Goal: Task Accomplishment & Management: Complete application form

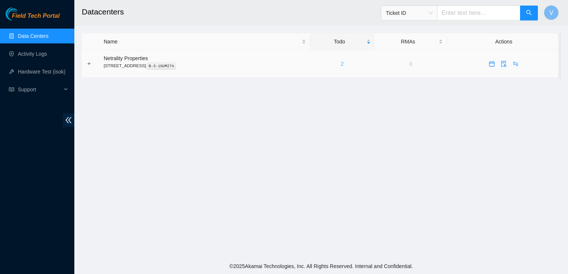
click at [344, 65] on link "2" at bounding box center [342, 64] width 3 height 6
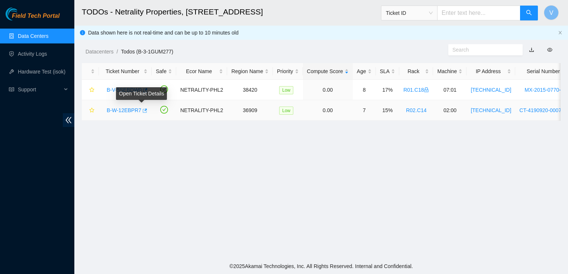
click at [142, 110] on icon "button" at bounding box center [144, 110] width 5 height 5
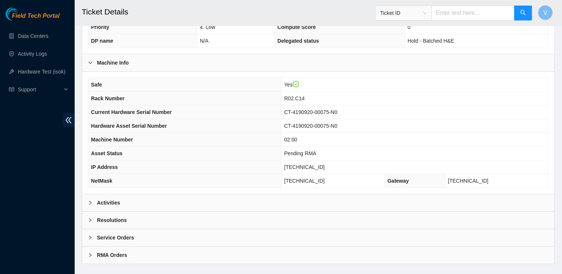
scroll to position [219, 0]
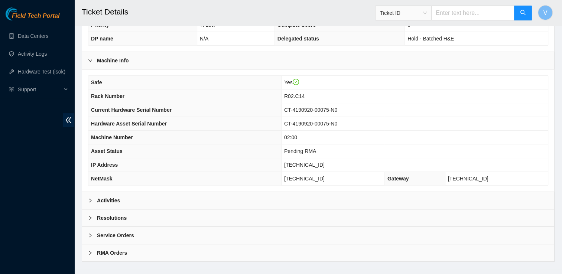
click at [120, 201] on div "Activities" at bounding box center [318, 200] width 472 height 17
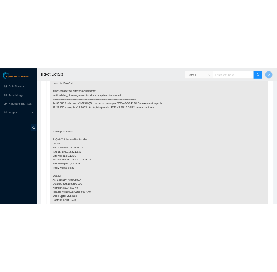
scroll to position [427, 0]
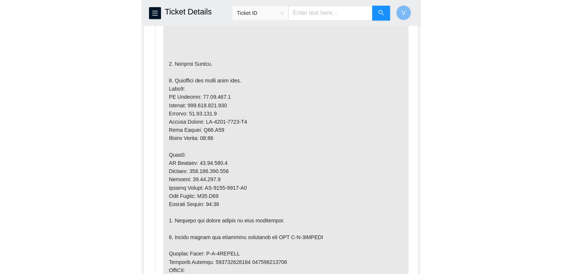
scroll to position [534, 0]
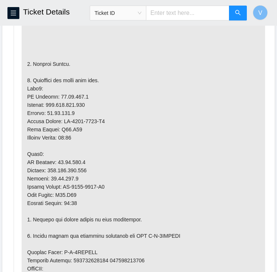
click at [70, 162] on p at bounding box center [143, 215] width 243 height 518
click at [68, 95] on p at bounding box center [143, 215] width 243 height 518
copy p "[TECHNICAL_ID]"
click at [107, 159] on p at bounding box center [143, 215] width 243 height 518
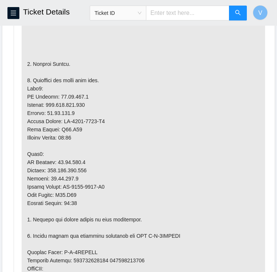
click at [77, 161] on p at bounding box center [143, 215] width 243 height 518
click at [77, 160] on p at bounding box center [143, 215] width 243 height 518
copy p "23.38.167.7"
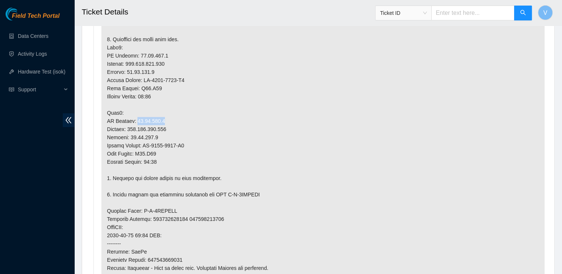
click at [290, 115] on p at bounding box center [322, 174] width 443 height 518
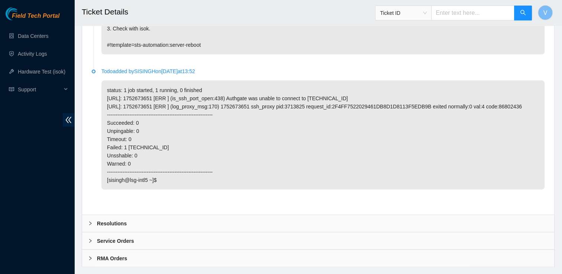
scroll to position [1566, 0]
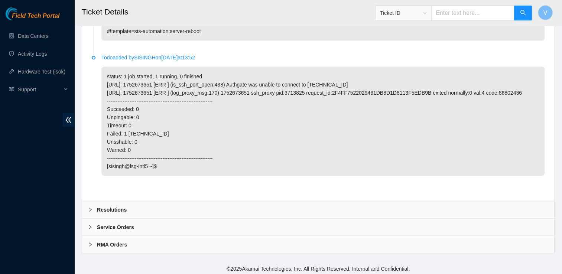
click at [224, 211] on div "Resolutions" at bounding box center [318, 209] width 472 height 17
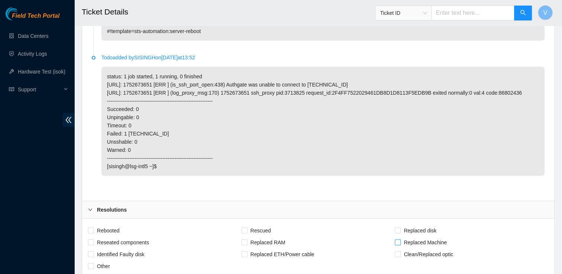
click at [399, 240] on input "Replaced Machine" at bounding box center [397, 242] width 5 height 5
checkbox input "true"
click at [246, 228] on input "Rescued" at bounding box center [244, 230] width 5 height 5
checkbox input "true"
click at [98, 229] on span "Rebooted" at bounding box center [108, 231] width 29 height 12
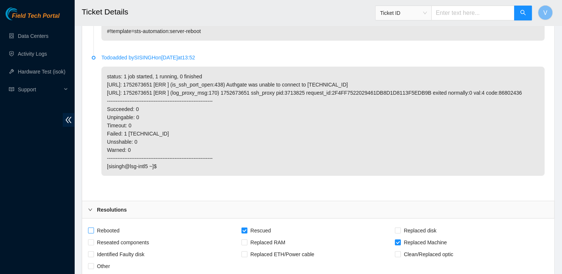
click at [93, 229] on input "Rebooted" at bounding box center [90, 230] width 5 height 5
checkbox input "true"
click at [491, 158] on p "status: 1 job started, 1 running, 0 finished 23.38.167.6: 1752673651 [ERR ] (is…" at bounding box center [322, 121] width 443 height 109
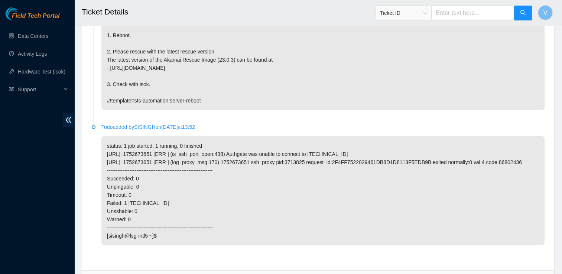
scroll to position [1757, 0]
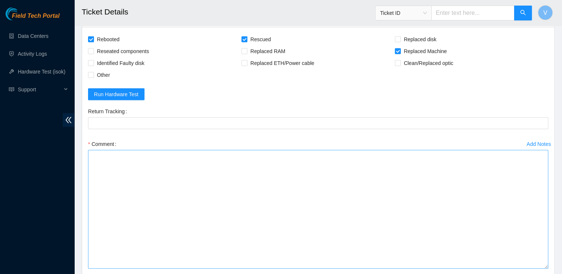
drag, startPoint x: 546, startPoint y: 174, endPoint x: 543, endPoint y: 265, distance: 91.5
click at [543, 265] on textarea "Comment" at bounding box center [318, 209] width 460 height 119
click at [188, 177] on textarea "Comment" at bounding box center [318, 209] width 460 height 119
paste textarea "Removed faulty disk s/n: (), replaced with new disk s/n: () -RMA Return: -Retur…"
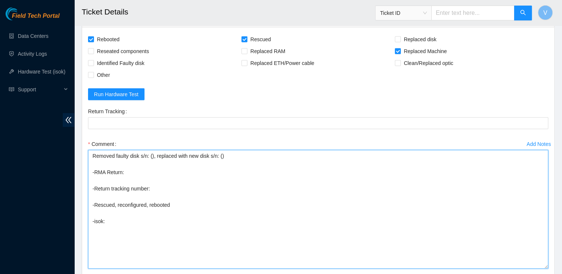
drag, startPoint x: 138, startPoint y: 153, endPoint x: 130, endPoint y: 156, distance: 7.9
click at [130, 156] on textarea "Removed faulty disk s/n: (), replaced with new disk s/n: () -RMA Return: -Retur…" at bounding box center [318, 209] width 460 height 119
click at [211, 155] on textarea "Removed faulty server s/n: (), replaced with new disk s/n: () -RMA Return: -Ret…" at bounding box center [318, 209] width 460 height 119
click at [155, 154] on textarea "Removed faulty server s/n: (), replaced with new server s/n: () -RMA Return: -R…" at bounding box center [318, 209] width 460 height 119
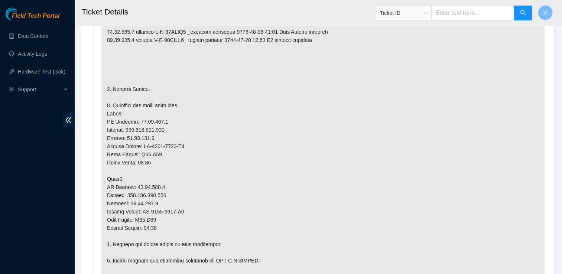
scroll to position [469, 0]
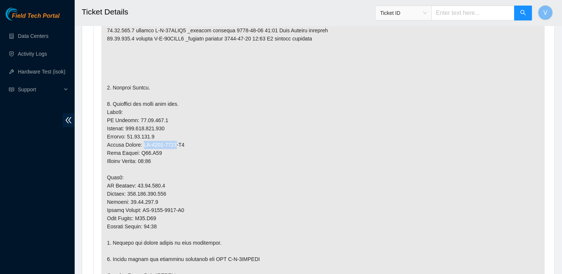
drag, startPoint x: 177, startPoint y: 142, endPoint x: 143, endPoint y: 144, distance: 33.5
click at [143, 144] on p at bounding box center [322, 239] width 443 height 518
copy p "MX-2026-2798"
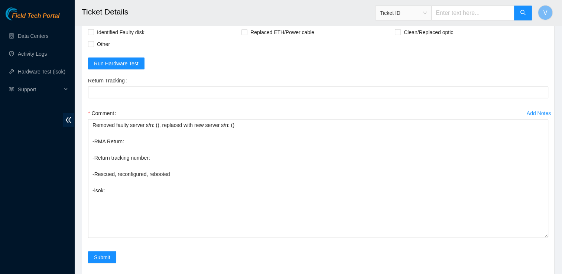
scroll to position [1848, 0]
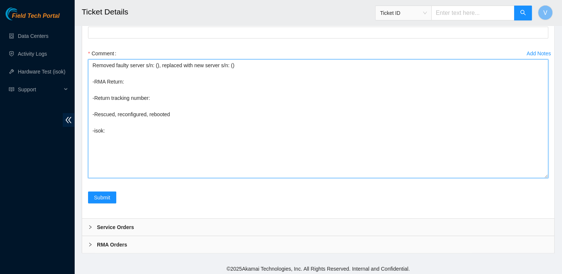
click at [229, 64] on textarea "Removed faulty server s/n: (), replaced with new server s/n: () -RMA Return: -R…" at bounding box center [318, 118] width 460 height 119
paste textarea "MX-2026-2798"
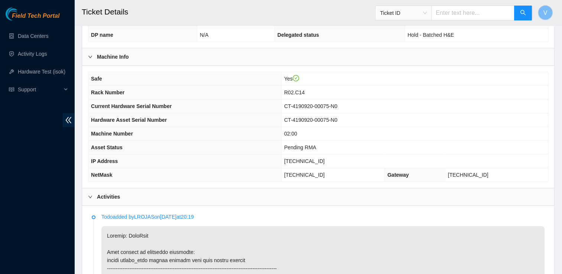
scroll to position [224, 0]
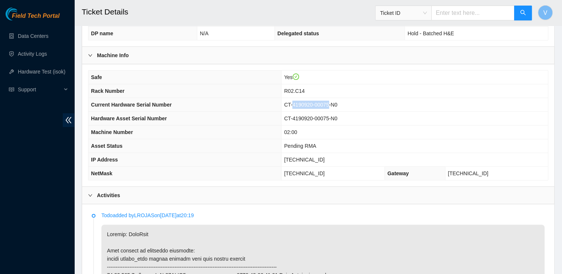
drag, startPoint x: 346, startPoint y: 103, endPoint x: 312, endPoint y: 103, distance: 34.2
click at [312, 103] on span "CT-4190920-00075-N0" at bounding box center [310, 105] width 53 height 6
drag, startPoint x: 312, startPoint y: 103, endPoint x: 306, endPoint y: 102, distance: 6.9
click at [306, 102] on span "CT-4190920-00075-N0" at bounding box center [310, 105] width 53 height 6
drag, startPoint x: 303, startPoint y: 102, endPoint x: 355, endPoint y: 98, distance: 51.8
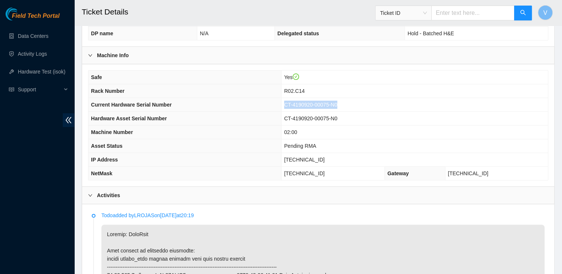
click at [355, 98] on td "CT-4190920-00075-N0" at bounding box center [414, 105] width 267 height 14
copy span "CT-4190920-00075-N0"
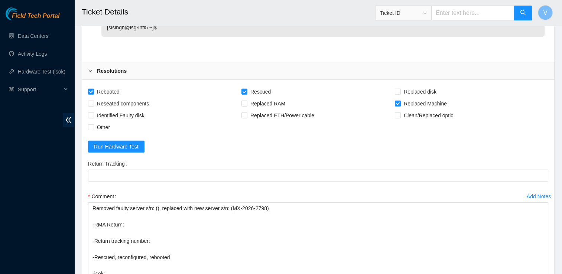
scroll to position [1729, 0]
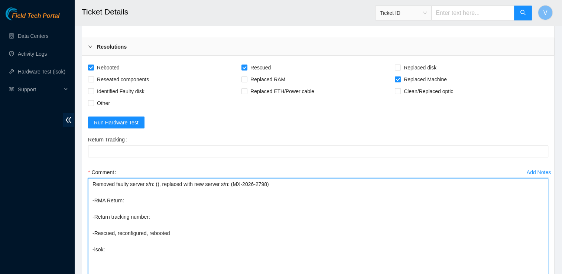
click at [156, 184] on textarea "Removed faulty server s/n: (), replaced with new server s/n: (MX-2026-2798) -RM…" at bounding box center [318, 237] width 460 height 119
paste textarea "CT-4190920-00075-N0"
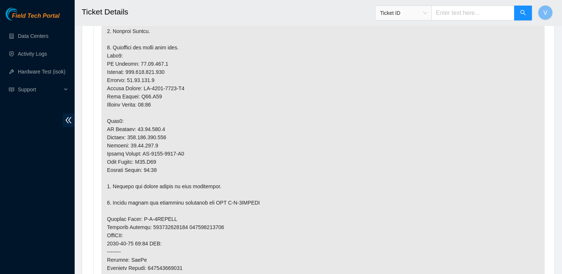
scroll to position [527, 0]
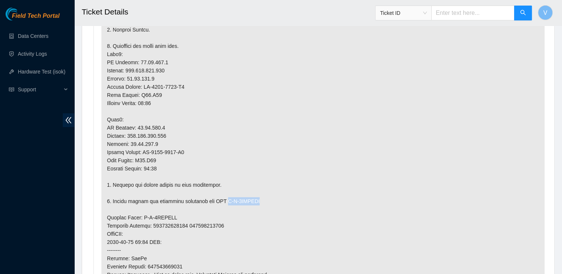
drag, startPoint x: 255, startPoint y: 198, endPoint x: 222, endPoint y: 203, distance: 33.4
click at [222, 203] on p at bounding box center [322, 181] width 443 height 518
copy p "B-V-5RDUHCT"
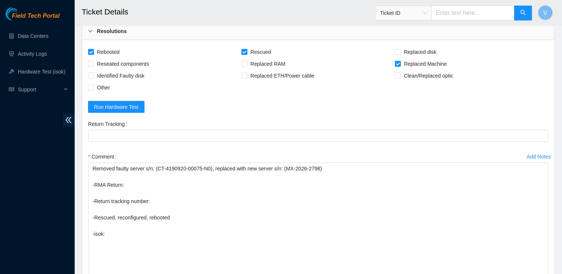
scroll to position [1848, 0]
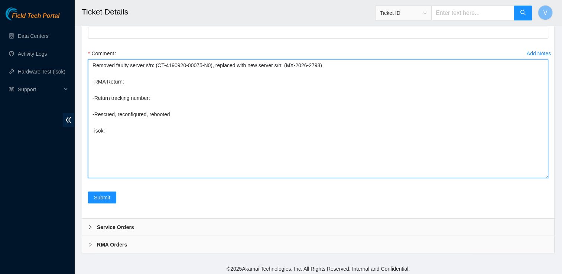
click at [128, 80] on textarea "Removed faulty server s/n: (CT-4190920-00075-N0), replaced with new server s/n:…" at bounding box center [318, 118] width 460 height 119
paste textarea "B-V-5RDUHCT"
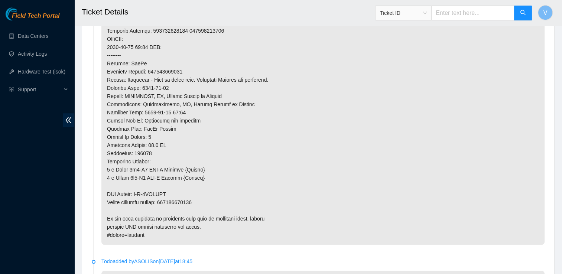
scroll to position [723, 0]
type textarea "Removed faulty server s/n: (CT-4190920-00075-N0), replaced with new server s/n:…"
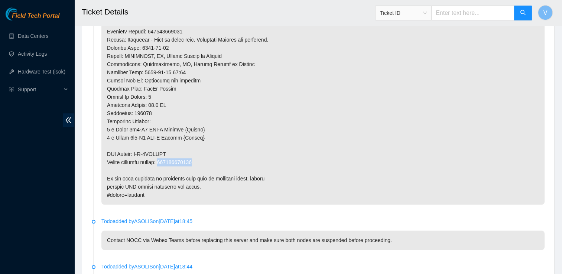
scroll to position [763, 0]
copy p "417328420401"
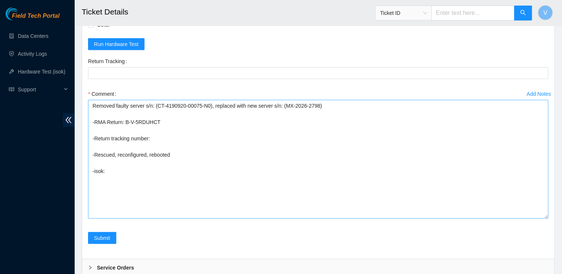
scroll to position [1803, 0]
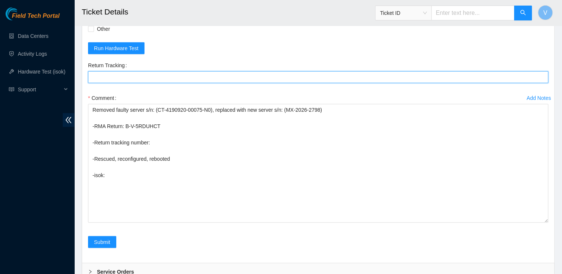
click at [141, 74] on Tracking "Return Tracking" at bounding box center [318, 77] width 460 height 12
paste Tracking "417328420401"
type Tracking "417328420401"
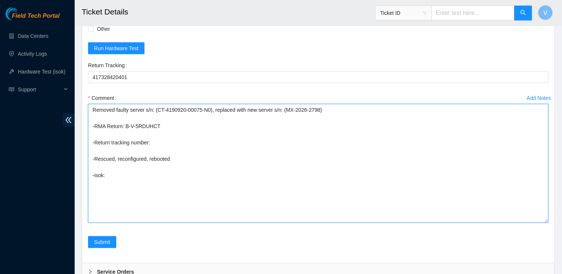
click at [155, 142] on textarea "Removed faulty server s/n: (CT-4190920-00075-N0), replaced with new server s/n:…" at bounding box center [318, 163] width 460 height 119
paste textarea "417328420401"
click at [114, 178] on textarea "Removed faulty server s/n: (CT-4190920-00075-N0), replaced with new server s/n:…" at bounding box center [318, 163] width 460 height 119
paste textarea "23.38.167.6 : passed: ok"
paste textarea "23.38.167.7 : passed: ok"
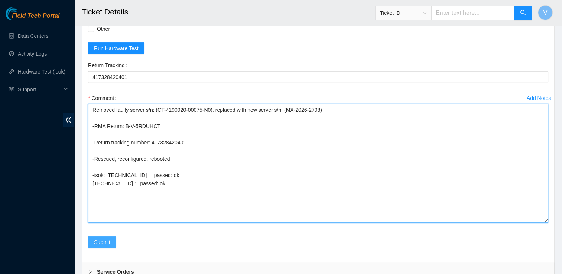
type textarea "Removed faulty server s/n: (CT-4190920-00075-N0), replaced with new server s/n:…"
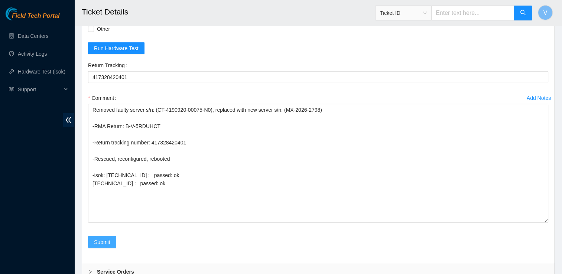
click at [102, 239] on span "Submit" at bounding box center [102, 242] width 16 height 8
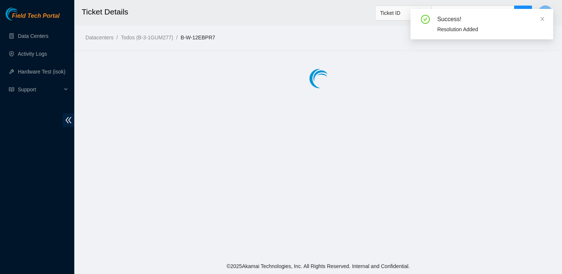
scroll to position [0, 0]
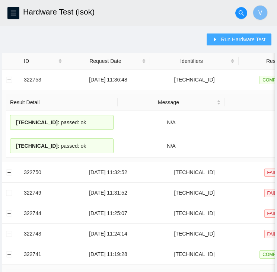
click at [245, 35] on span "Run Hardware Test" at bounding box center [242, 39] width 45 height 8
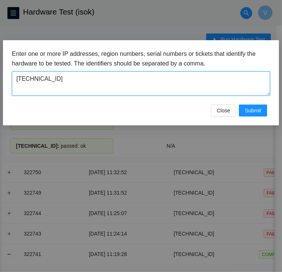
click at [189, 83] on textarea "23.59.171.44" at bounding box center [141, 83] width 258 height 24
paste textarea "38.167.6"
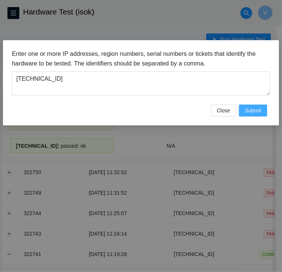
click at [254, 111] on span "Submit" at bounding box center [253, 110] width 16 height 8
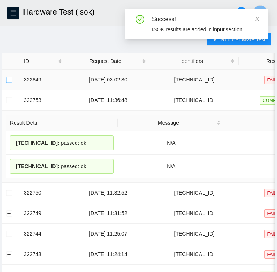
click at [7, 80] on button "Expand row" at bounding box center [9, 80] width 6 height 6
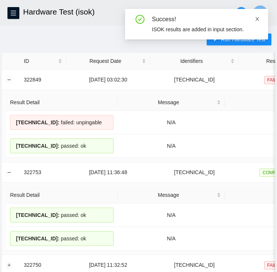
click at [257, 17] on icon "close" at bounding box center [256, 18] width 5 height 5
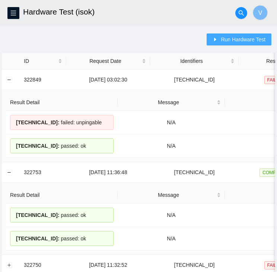
click at [223, 41] on span "Run Hardware Test" at bounding box center [242, 39] width 45 height 8
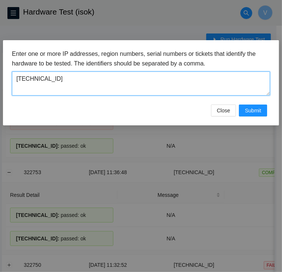
click at [128, 76] on textarea "[TECHNICAL_ID]" at bounding box center [141, 83] width 258 height 24
paste textarea "7"
type textarea "23.38.167.7"
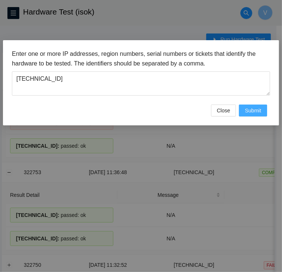
click at [244, 110] on button "Submit" at bounding box center [253, 110] width 28 height 12
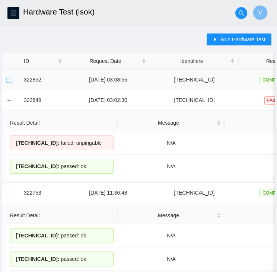
click at [10, 81] on button "Expand row" at bounding box center [9, 80] width 6 height 6
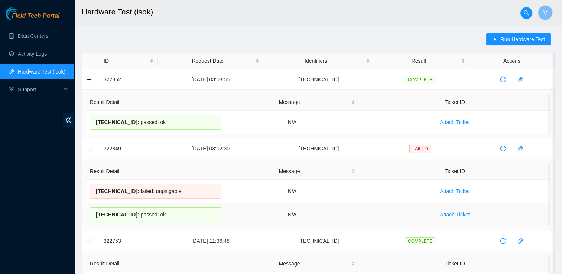
drag, startPoint x: 167, startPoint y: 213, endPoint x: 86, endPoint y: 214, distance: 80.3
click at [86, 214] on td "23.38.167.6 : passed: ok" at bounding box center [155, 214] width 139 height 23
copy div "23.38.167.6 : passed: ok"
drag, startPoint x: 158, startPoint y: 126, endPoint x: 97, endPoint y: 126, distance: 61.7
click at [97, 126] on div "23.38.167.7 : passed: ok" at bounding box center [155, 122] width 131 height 15
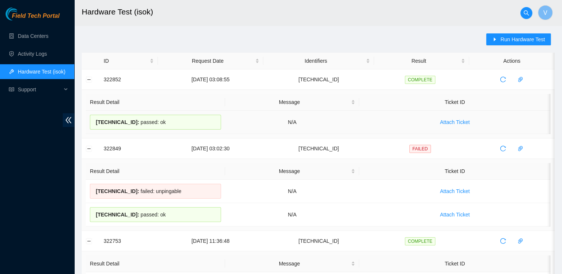
copy div "23.38.167.7 : passed: ok"
